Goal: Information Seeking & Learning: Learn about a topic

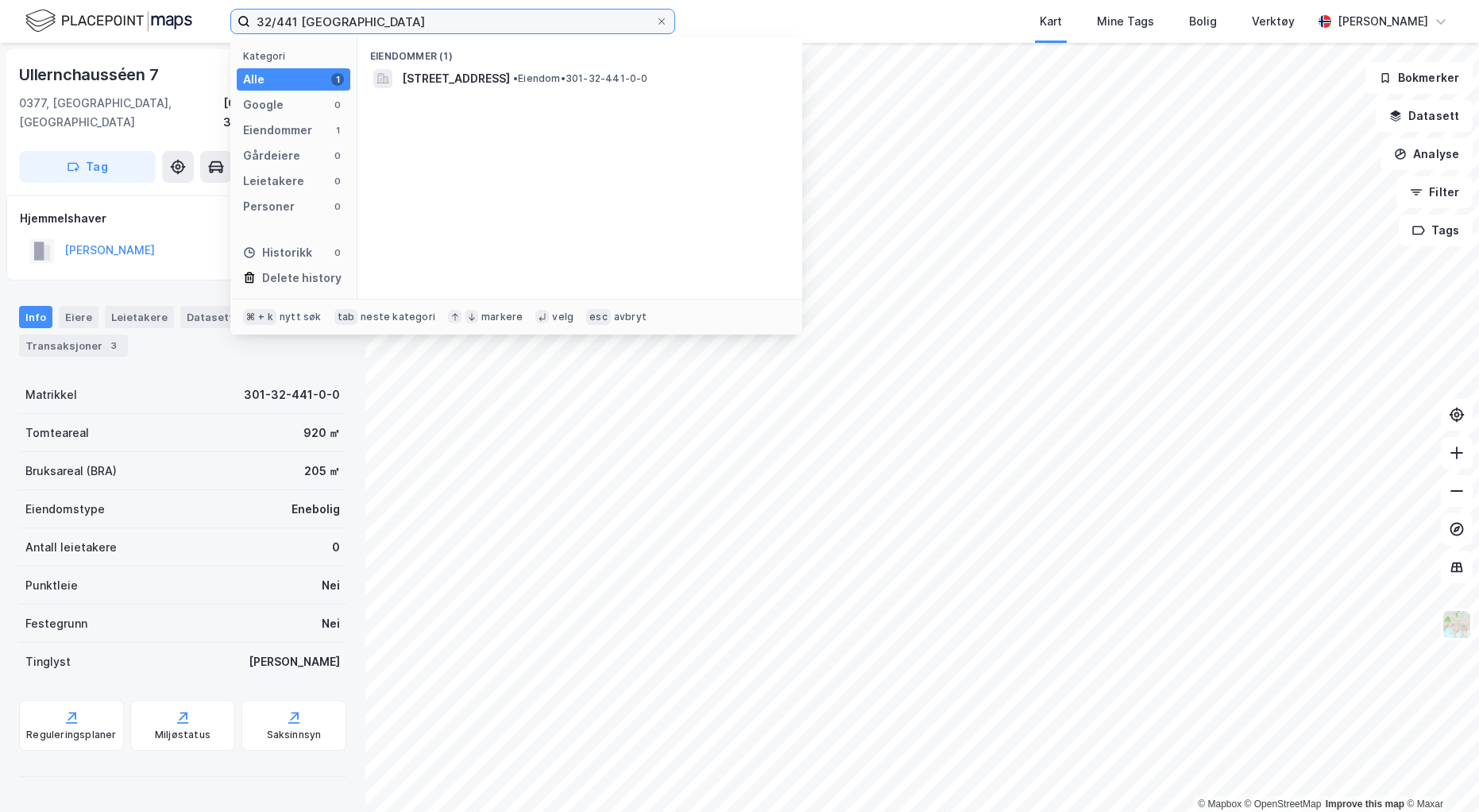
drag, startPoint x: 336, startPoint y: 19, endPoint x: 173, endPoint y: -1, distance: 164.2
click at [173, 0] on html "32/441 oslo Kategori Alle 1 Google 0 Eiendommer 1 Gårdeiere 0 Leietakere 0 Pers…" at bounding box center [739, 406] width 1479 height 812
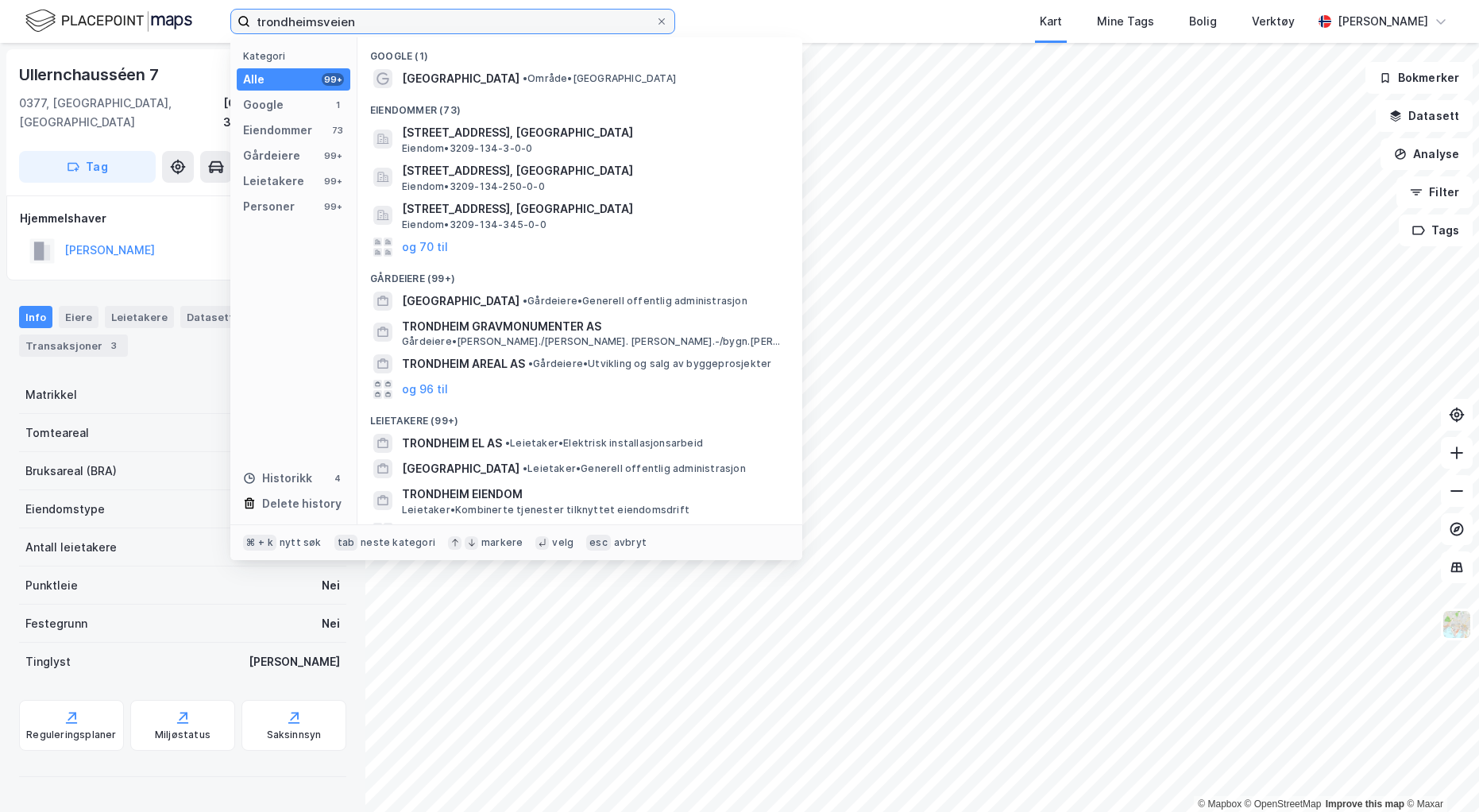
type input "Trondheimsveien"
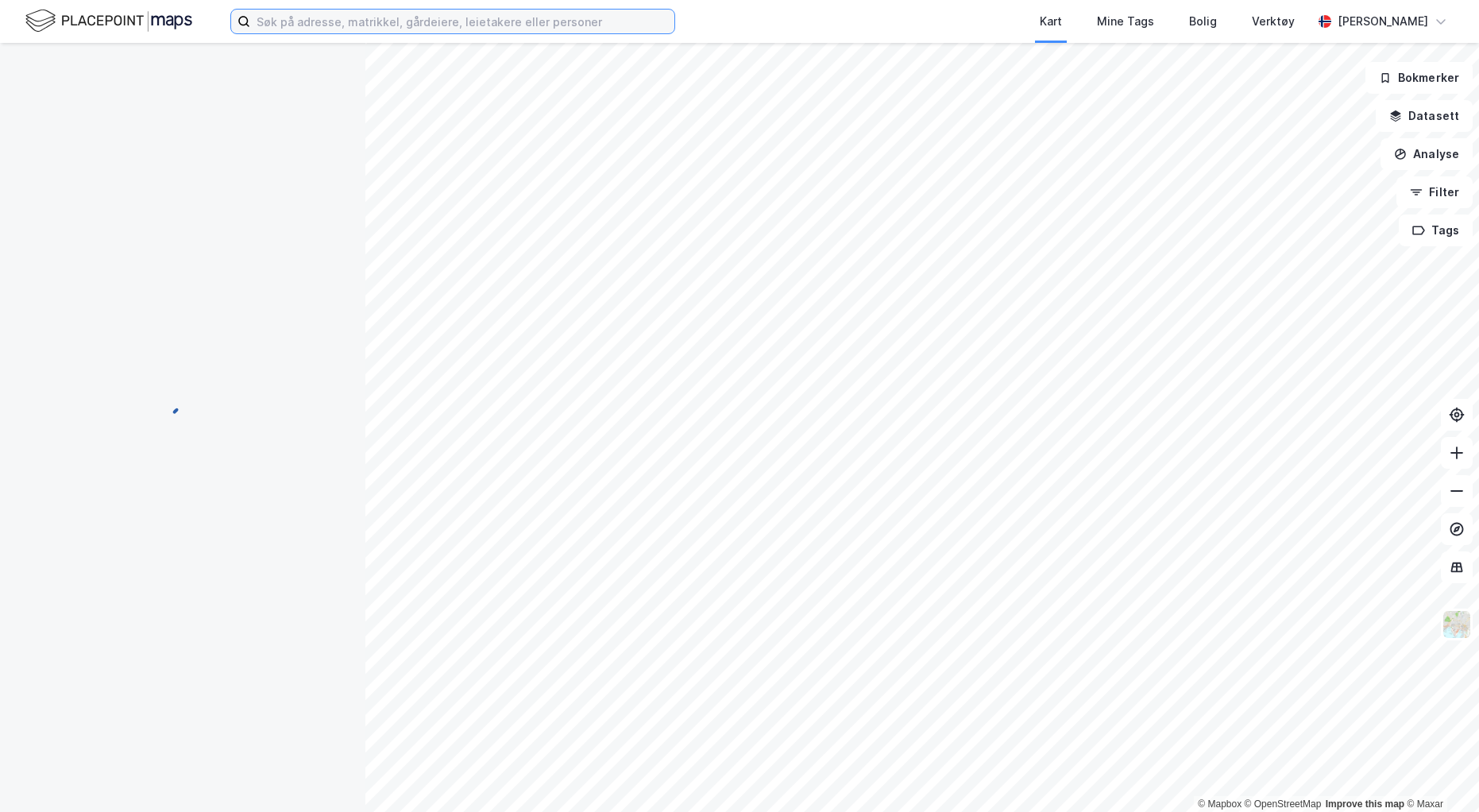
click at [349, 24] on input at bounding box center [463, 21] width 424 height 23
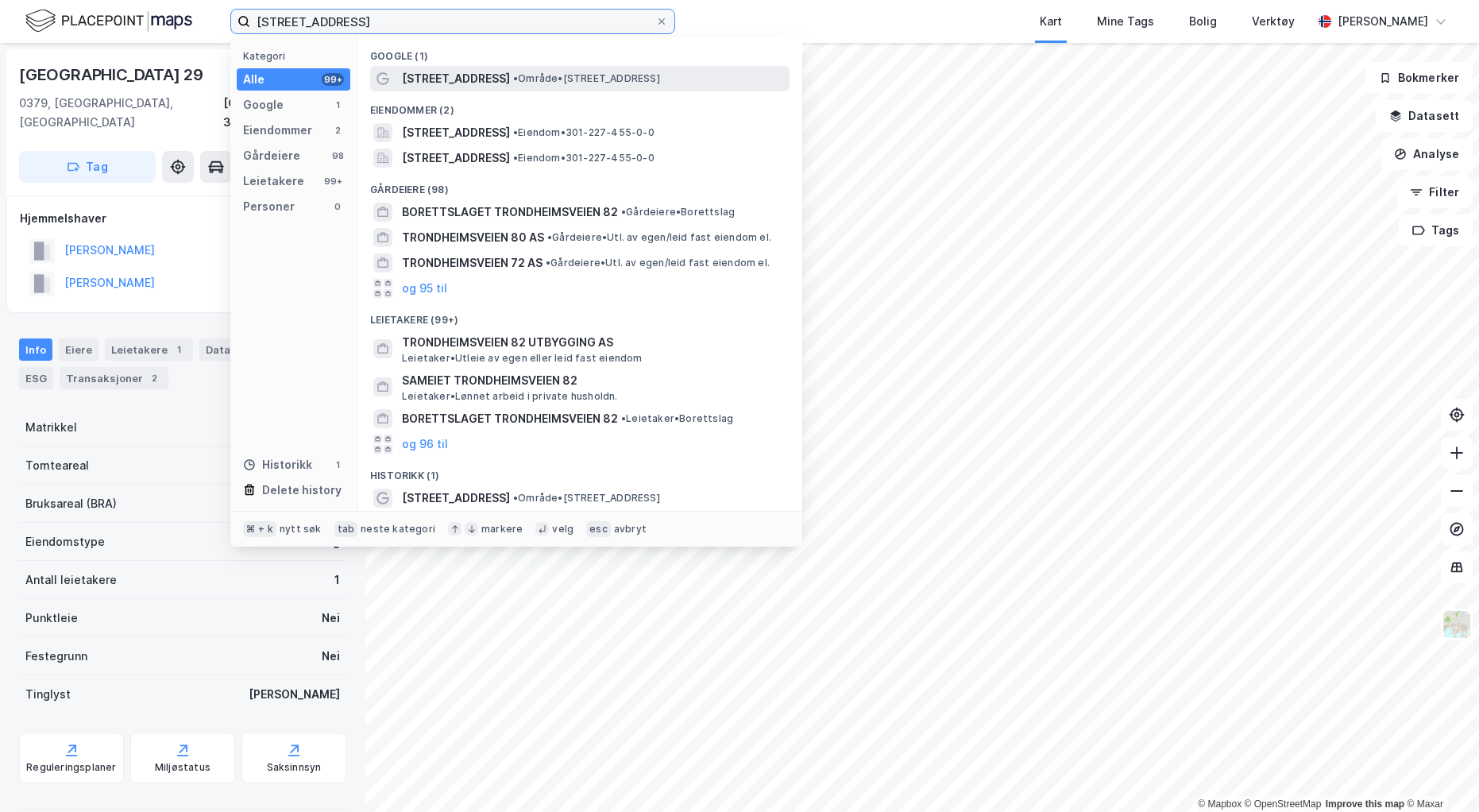
type input "[STREET_ADDRESS]"
click at [510, 87] on span "[STREET_ADDRESS]" at bounding box center [456, 78] width 108 height 19
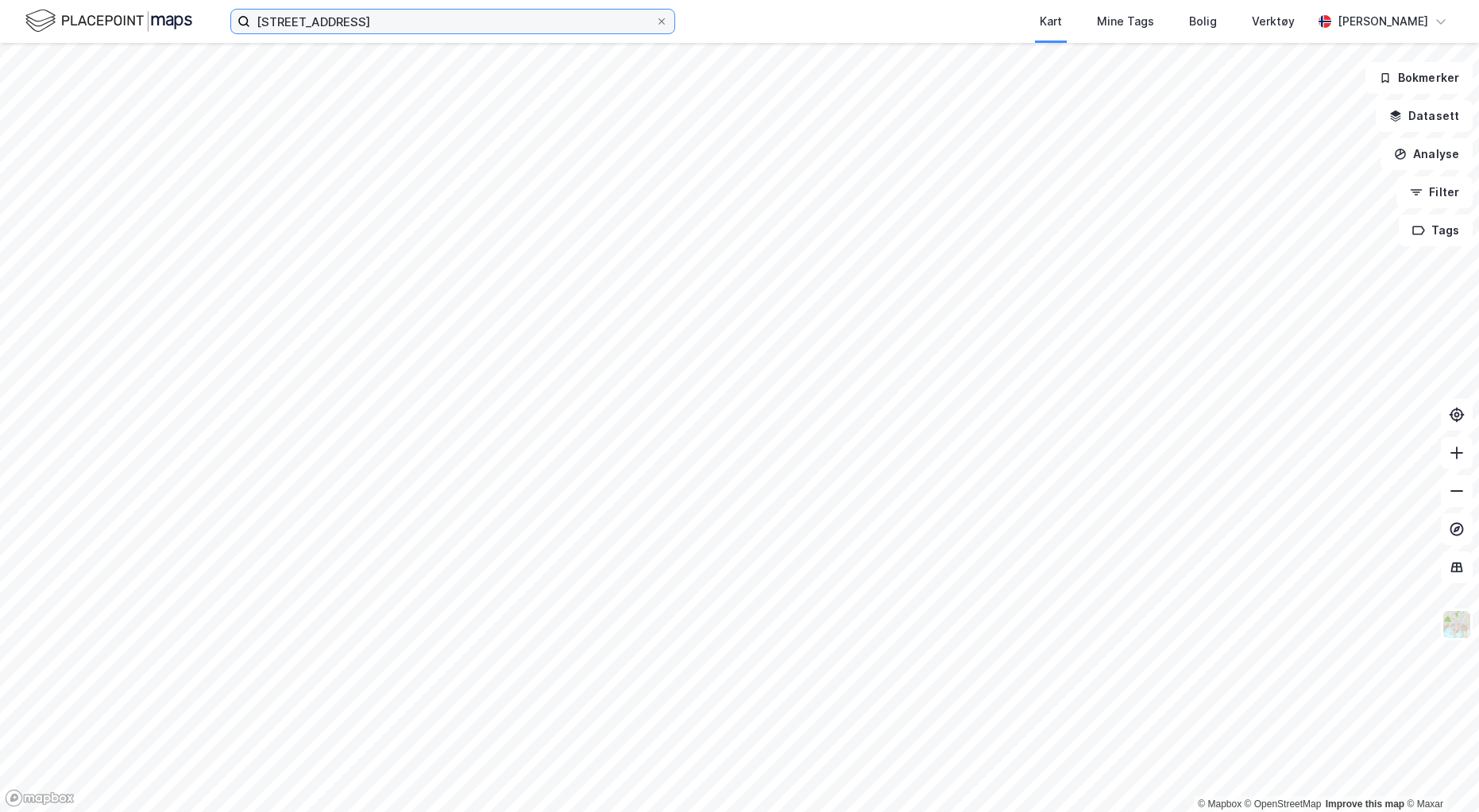
click at [403, 24] on input "[STREET_ADDRESS]" at bounding box center [453, 21] width 405 height 23
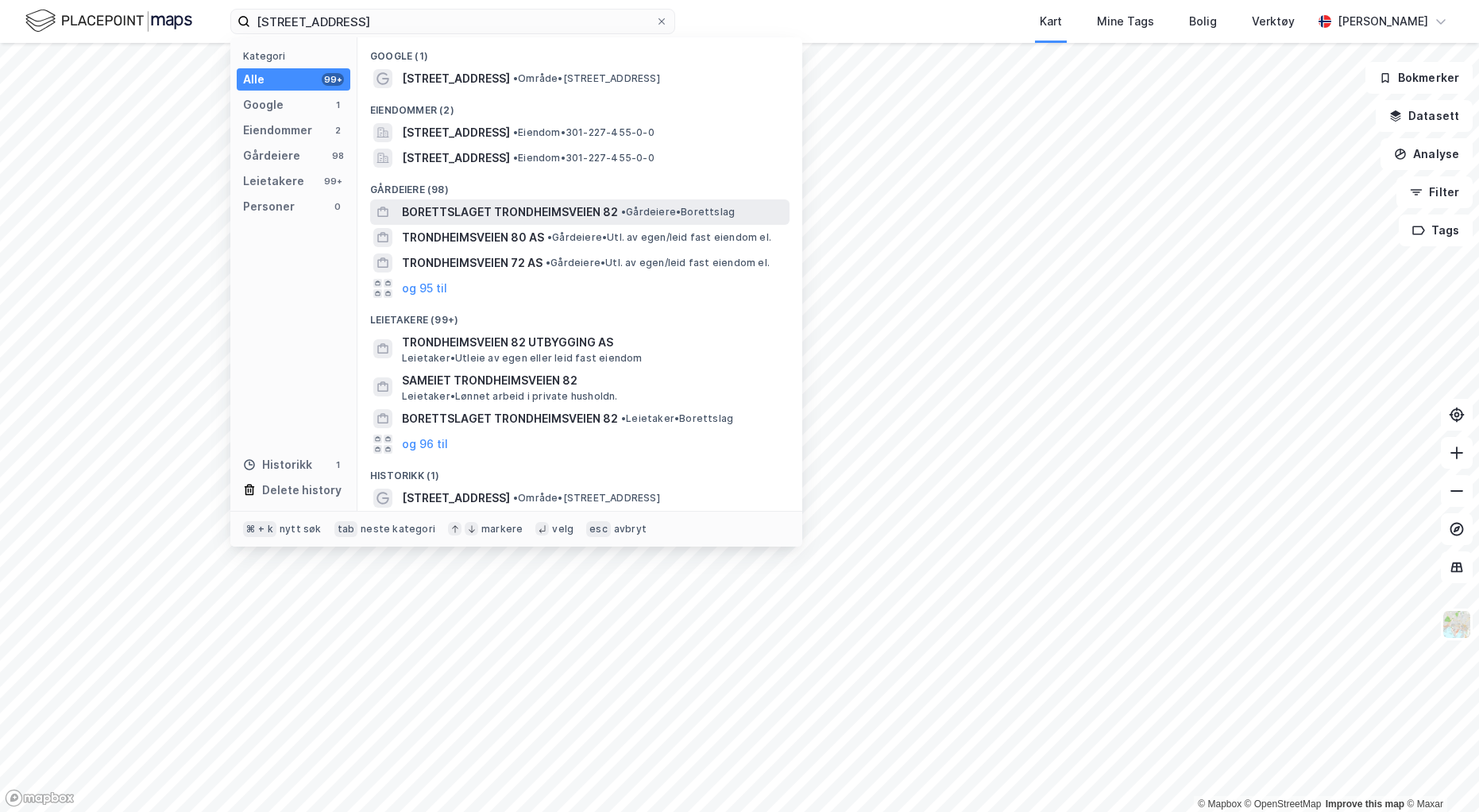
click at [489, 203] on span "BORETTSLAGET TRONDHEIMSVEIEN 82" at bounding box center [510, 212] width 217 height 19
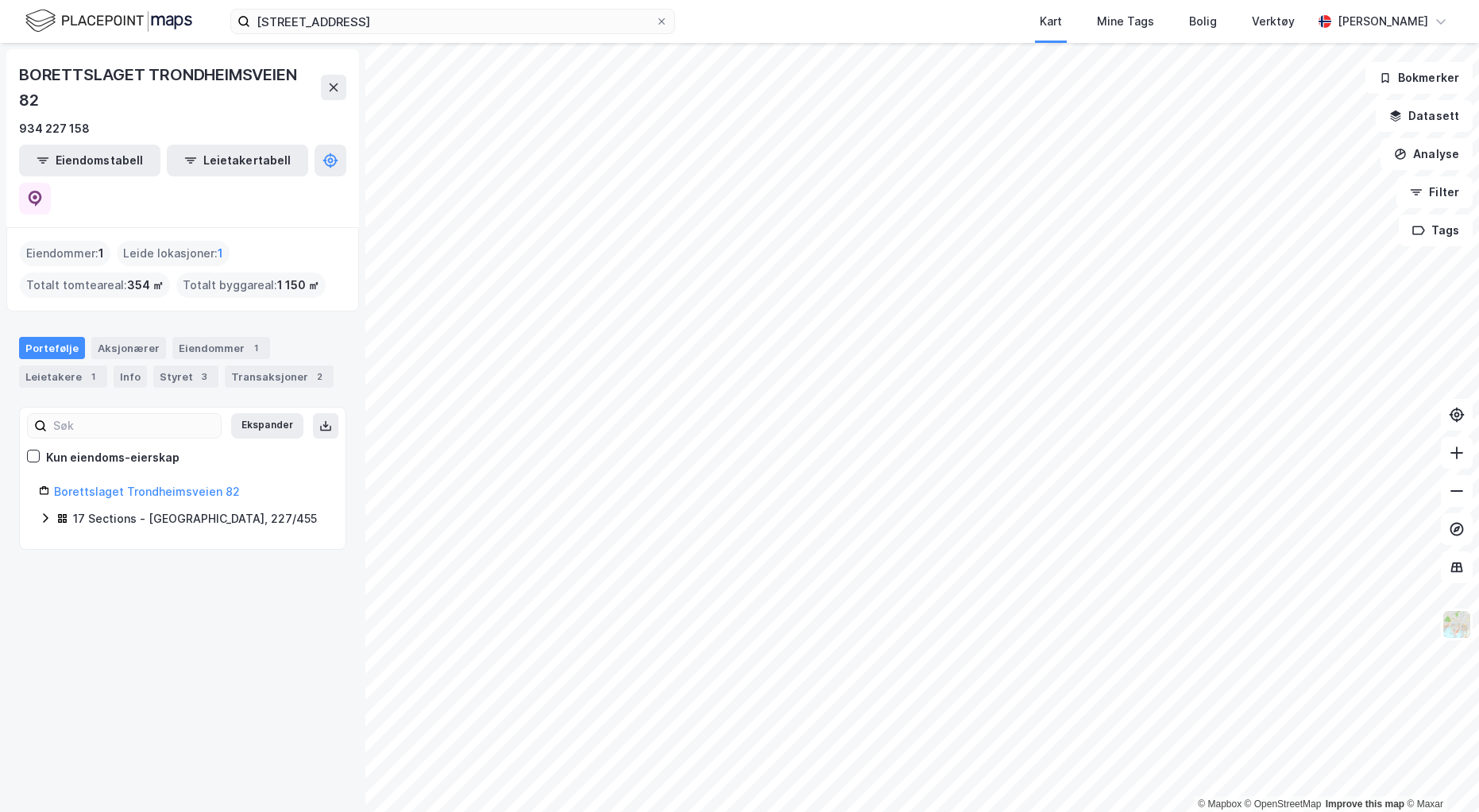
click at [43, 511] on icon at bounding box center [45, 517] width 13 height 13
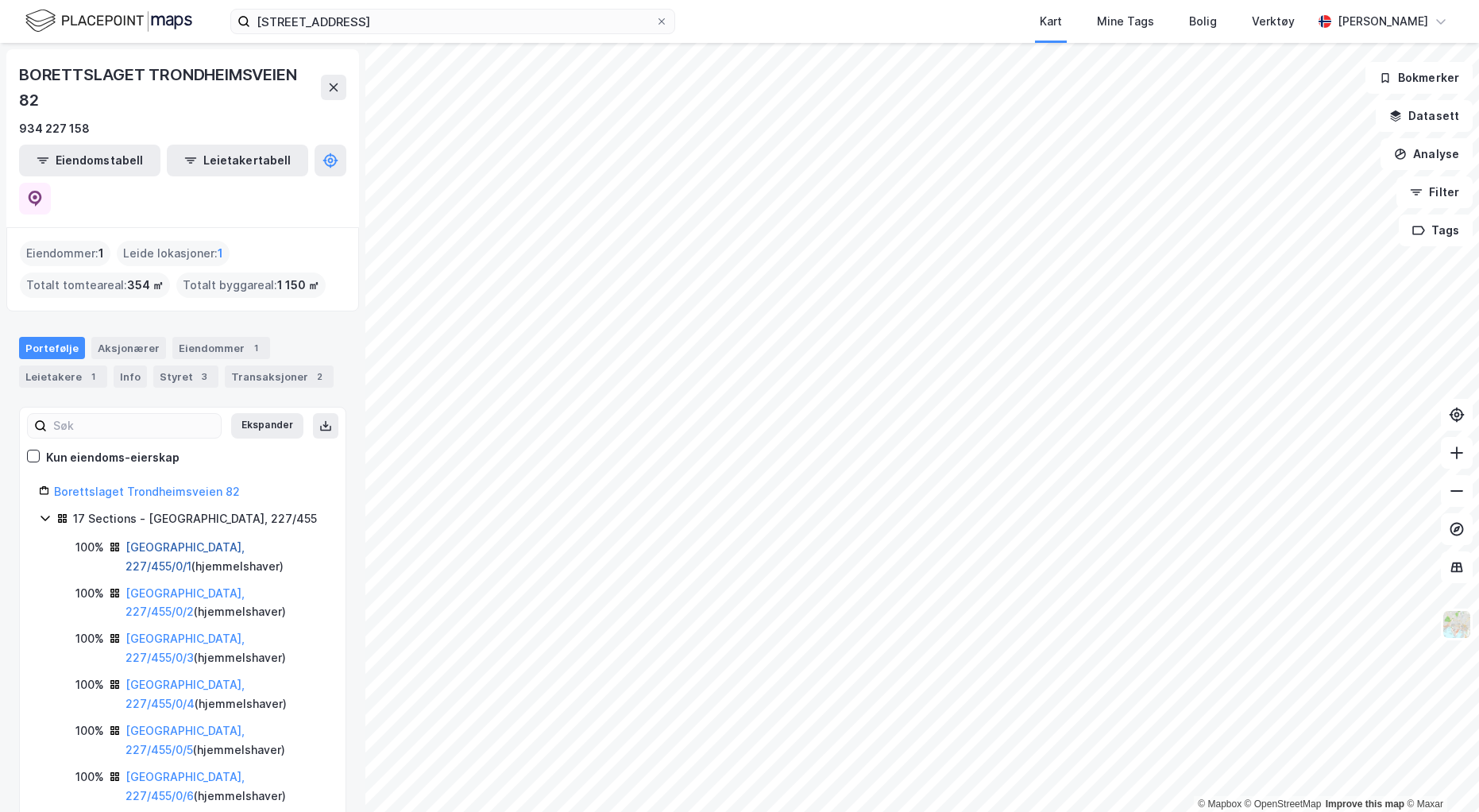
click at [201, 540] on link "Oslo, 227/455/0/1" at bounding box center [184, 556] width 119 height 32
